Goal: Information Seeking & Learning: Understand process/instructions

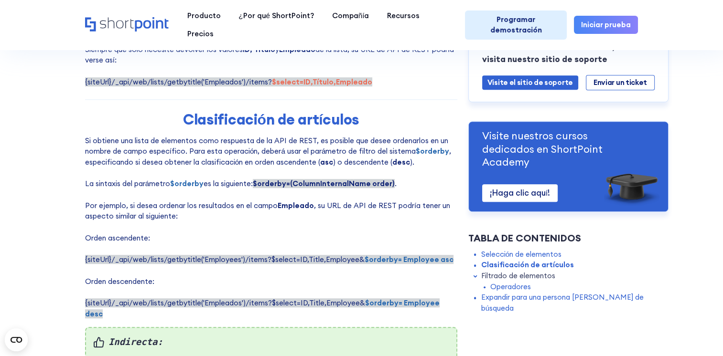
scroll to position [600, 0]
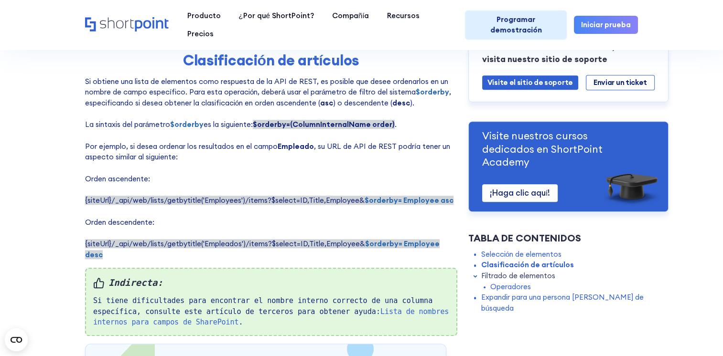
click at [437, 205] on strong "$orderby= Employee asc" at bounding box center [409, 200] width 89 height 9
click at [438, 205] on strong "$orderby= Employee asc" at bounding box center [409, 200] width 89 height 9
copy strong "asc"
click at [440, 249] on strong "$orderby= Employee desc" at bounding box center [262, 249] width 355 height 20
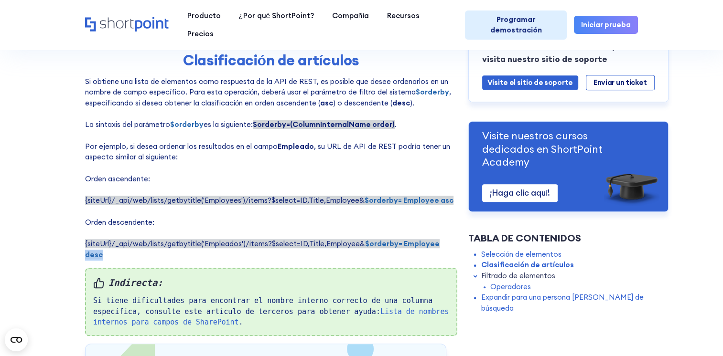
click at [440, 249] on strong "$orderby= Employee desc" at bounding box center [262, 249] width 355 height 20
copy strong "desc"
click at [236, 122] on p "Si obtiene una lista de elementos como respuesta de la API de REST, es posible …" at bounding box center [271, 168] width 372 height 184
